Goal: Task Accomplishment & Management: Manage account settings

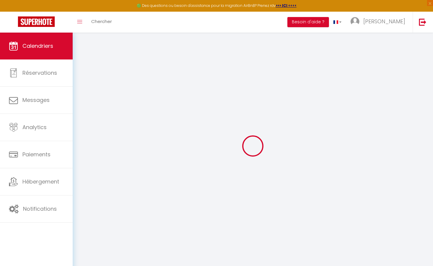
select select
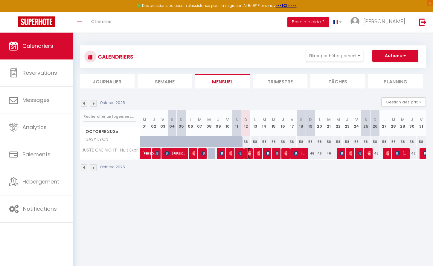
click at [248, 156] on span "[PERSON_NAME]" at bounding box center [249, 153] width 3 height 11
select select "OK"
select select "0"
select select "1"
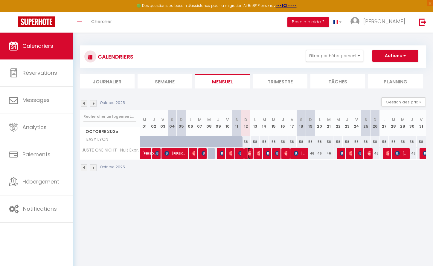
select select "1"
select select
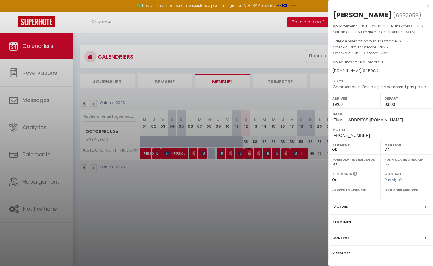
scroll to position [33, 0]
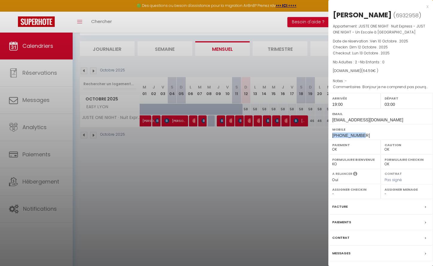
drag, startPoint x: 361, startPoint y: 136, endPoint x: 332, endPoint y: 137, distance: 28.7
click at [332, 137] on div "Mobile [PHONE_NUMBER]" at bounding box center [381, 132] width 105 height 16
copy span "[PHONE_NUMBER]"
